Goal: Task Accomplishment & Management: Book appointment/travel/reservation

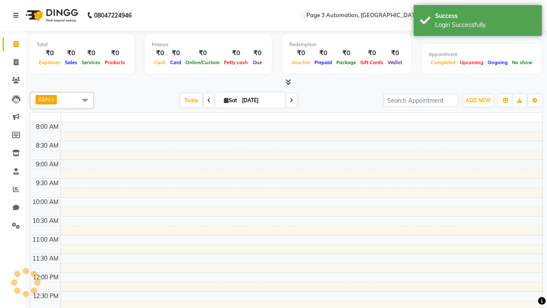
select select "en"
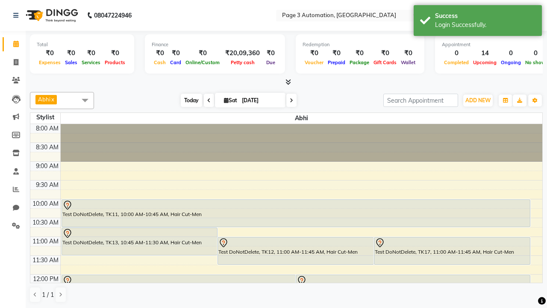
click at [187, 100] on span "Today" at bounding box center [191, 100] width 21 height 13
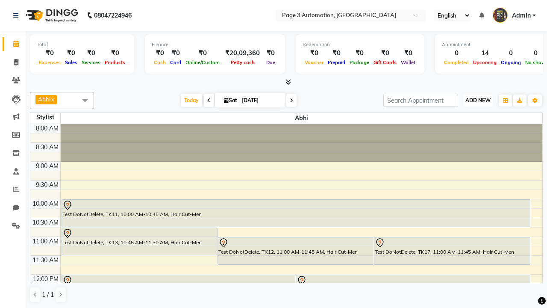
click at [478, 100] on span "ADD NEW" at bounding box center [478, 100] width 25 height 6
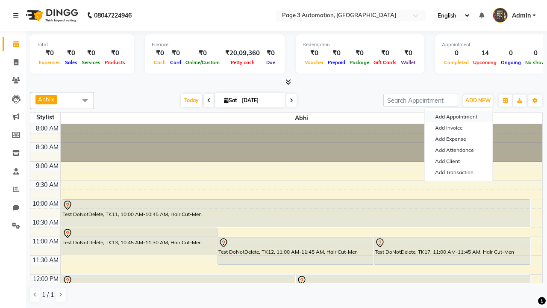
click at [459, 117] on button "Add Appointment" at bounding box center [459, 116] width 68 height 11
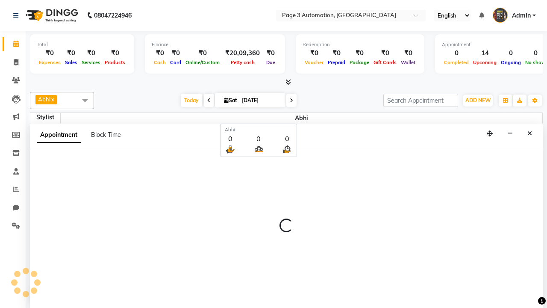
scroll to position [0, 0]
select select "tentative"
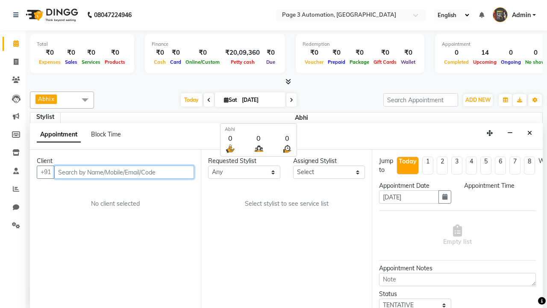
select select "540"
type input "8192346578"
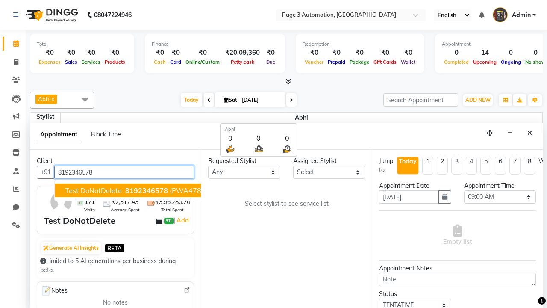
click at [125, 190] on span "8192346578" at bounding box center [146, 190] width 43 height 9
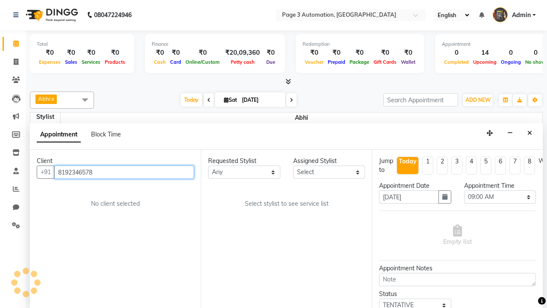
scroll to position [0, 0]
select select "93387"
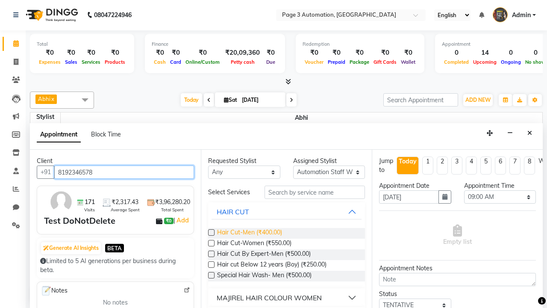
type input "8192346578"
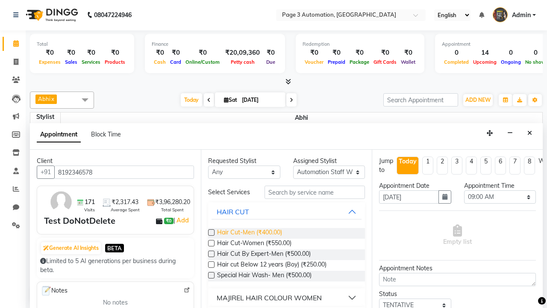
click at [249, 233] on span "Hair Cut-Men (₹400.00)" at bounding box center [249, 233] width 65 height 11
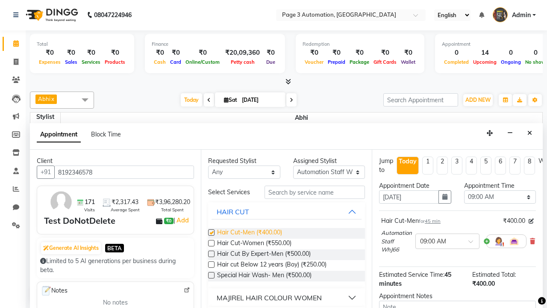
checkbox input "false"
click at [254, 244] on span "Hair Cut-Women (₹550.00)" at bounding box center [254, 244] width 74 height 11
checkbox input "true"
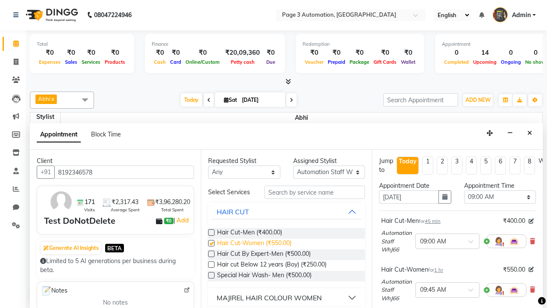
select select "915"
checkbox input "false"
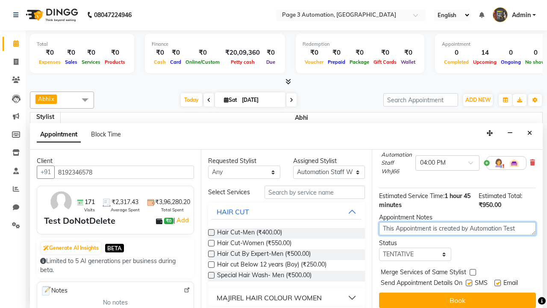
type textarea "This Appointment is created by Automation Test"
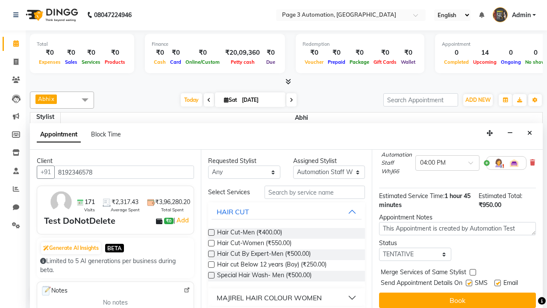
click at [469, 283] on label at bounding box center [469, 283] width 6 height 6
click at [469, 283] on input "checkbox" at bounding box center [469, 284] width 6 height 6
checkbox input "false"
click at [498, 283] on label at bounding box center [498, 283] width 6 height 6
click at [498, 283] on input "checkbox" at bounding box center [498, 284] width 6 height 6
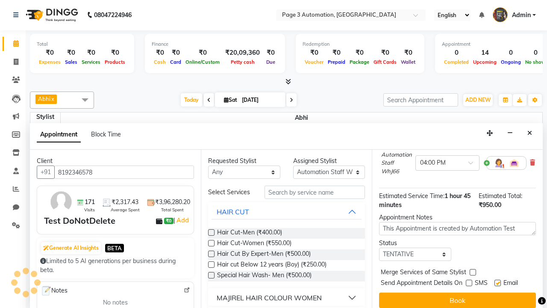
checkbox input "false"
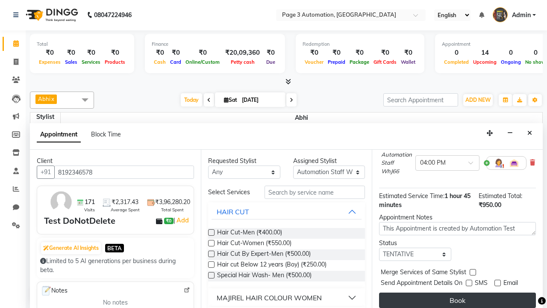
click at [458, 300] on button "Book" at bounding box center [457, 300] width 157 height 15
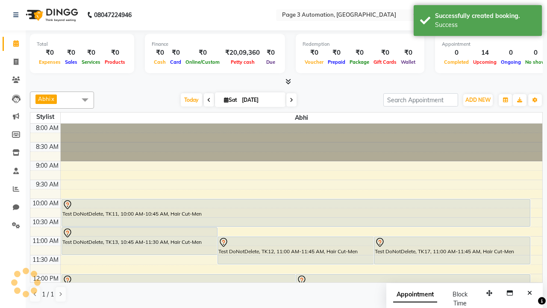
scroll to position [0, 0]
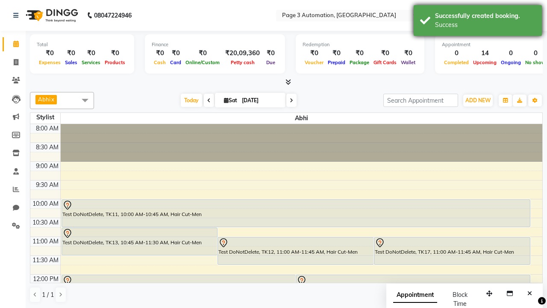
click at [478, 22] on div "Success" at bounding box center [485, 25] width 101 height 9
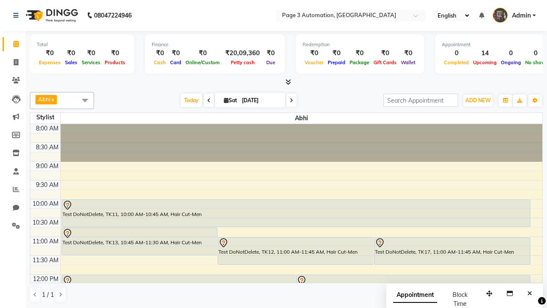
click at [85, 100] on span at bounding box center [85, 100] width 17 height 16
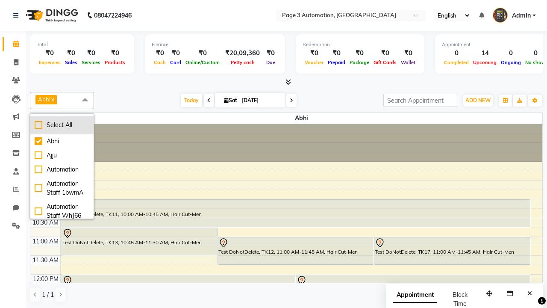
click at [62, 125] on div "Select All" at bounding box center [62, 125] width 55 height 9
checkbox input "true"
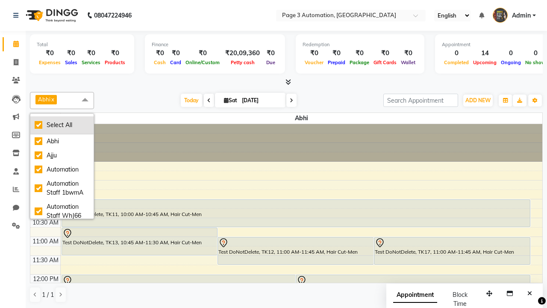
checkbox input "true"
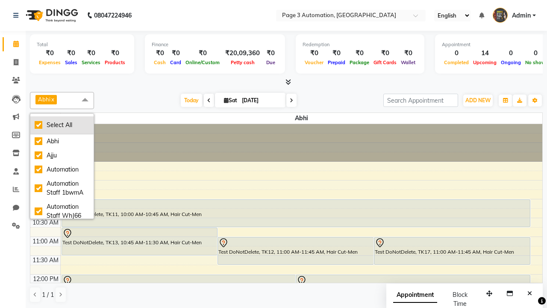
checkbox input "true"
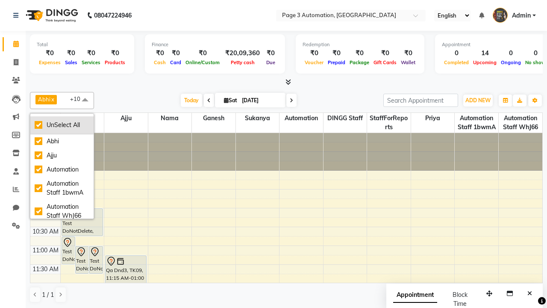
click at [62, 125] on div "UnSelect All" at bounding box center [62, 125] width 55 height 9
checkbox input "false"
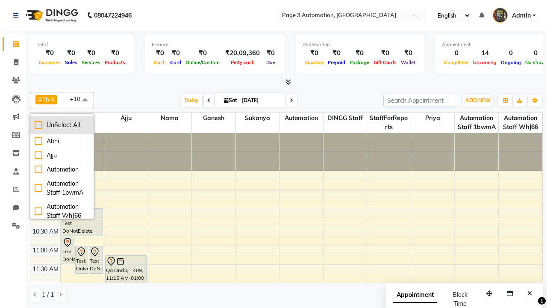
checkbox input "false"
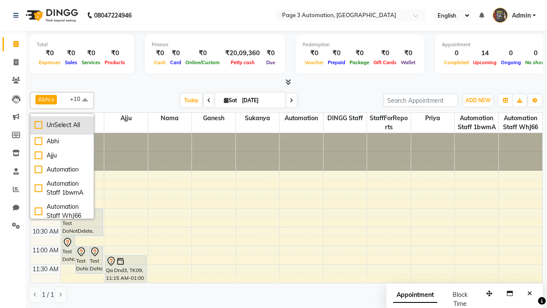
checkbox input "false"
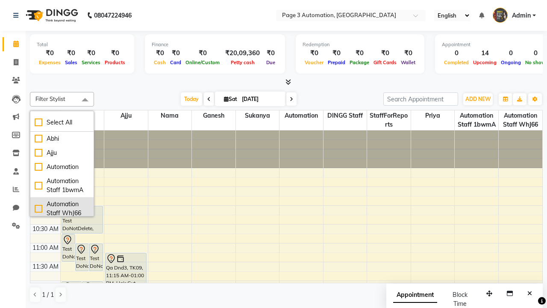
click at [62, 207] on div "Automation Staff WhJ66" at bounding box center [62, 209] width 55 height 18
checkbox input "true"
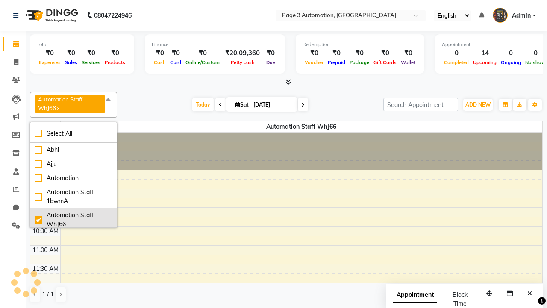
scroll to position [2, 0]
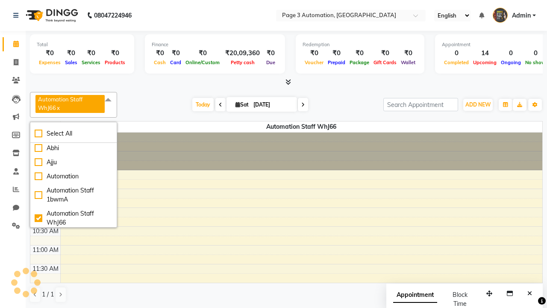
click at [109, 100] on span at bounding box center [108, 100] width 17 height 16
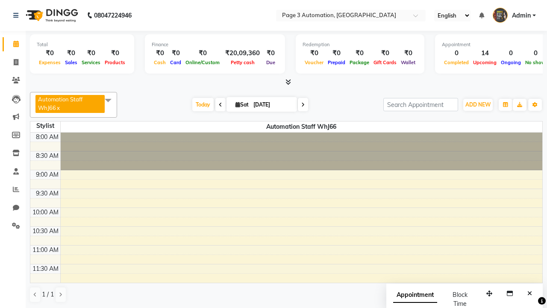
select select "7"
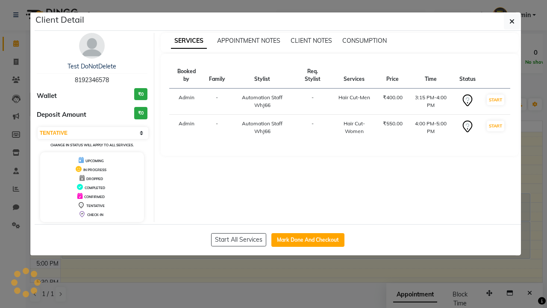
scroll to position [0, 0]
